Goal: Find specific page/section: Find specific page/section

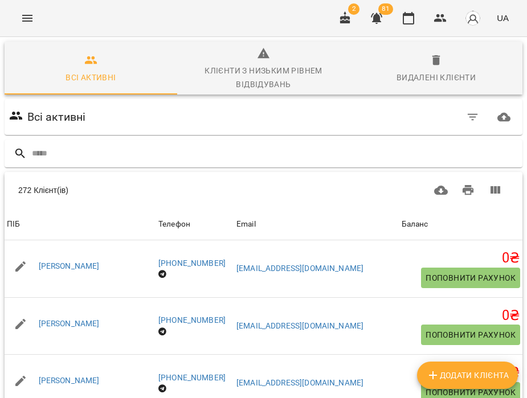
click at [21, 11] on button "Menu" at bounding box center [27, 18] width 27 height 27
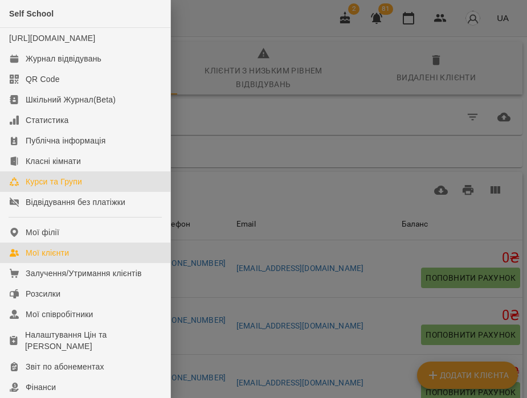
click at [52, 187] on div "Курси та Групи" at bounding box center [54, 181] width 56 height 11
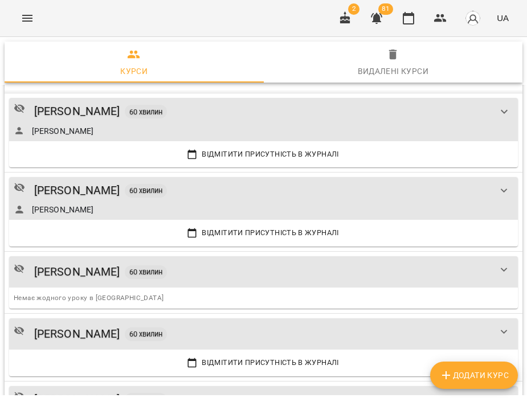
scroll to position [171, 0]
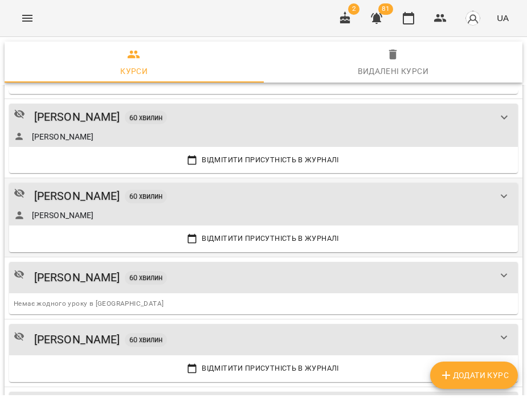
click at [515, 194] on button "show more" at bounding box center [504, 196] width 27 height 27
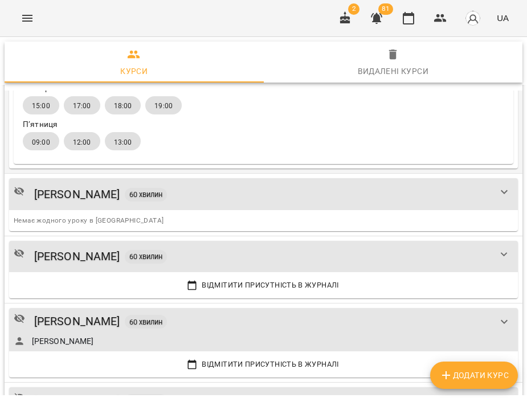
scroll to position [472, 0]
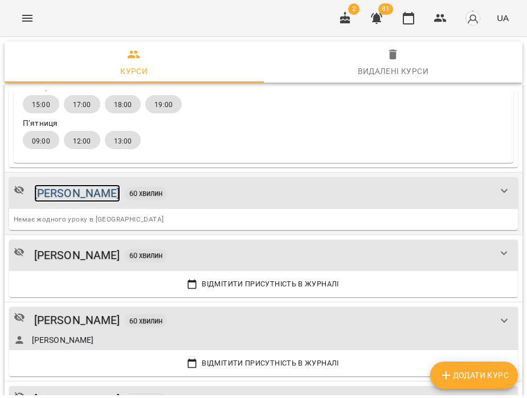
click at [120, 194] on div "[PERSON_NAME]" at bounding box center [77, 194] width 86 height 18
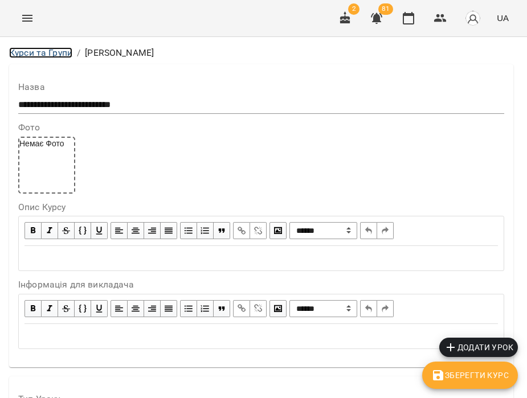
click at [28, 52] on link "Курси та Групи" at bounding box center [40, 52] width 63 height 11
